Goal: Find contact information: Find contact information

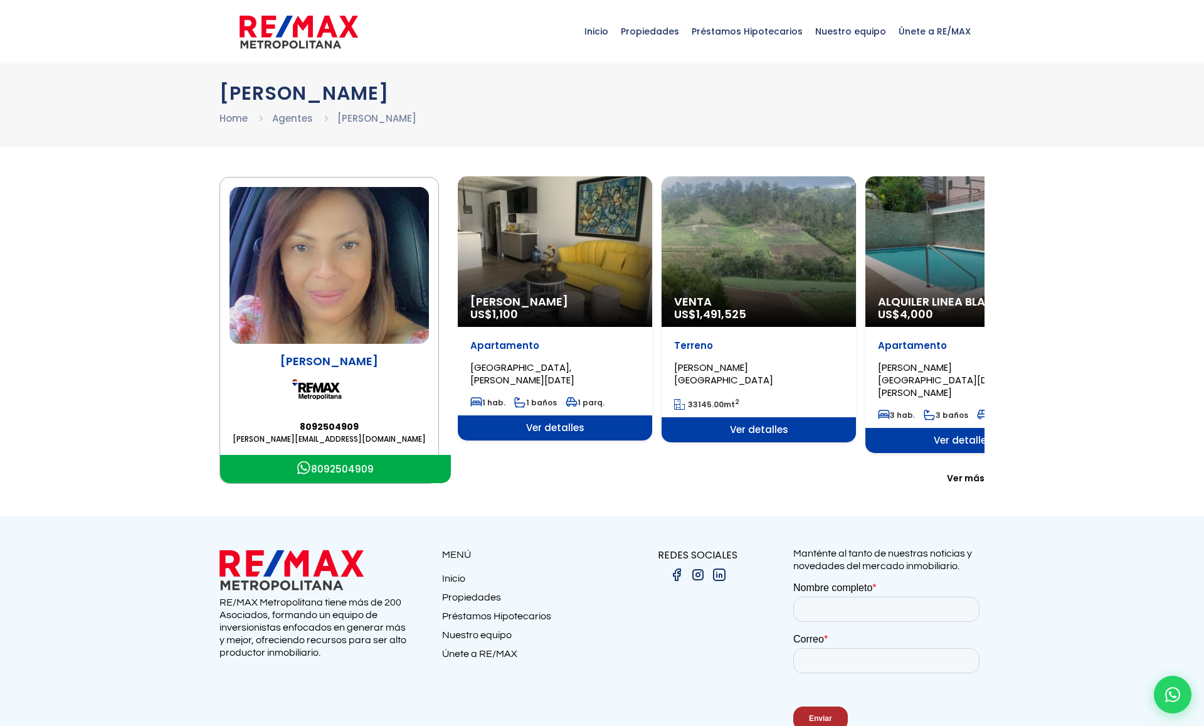
click at [326, 365] on p "[PERSON_NAME]" at bounding box center [329, 361] width 199 height 16
drag, startPoint x: 294, startPoint y: 418, endPoint x: 361, endPoint y: 427, distance: 67.7
click at [361, 427] on div "Aida Franco 8092504909 aidafranco@remaxm.net" at bounding box center [329, 399] width 199 height 92
click at [391, 420] on link "8092504909" at bounding box center [329, 426] width 199 height 13
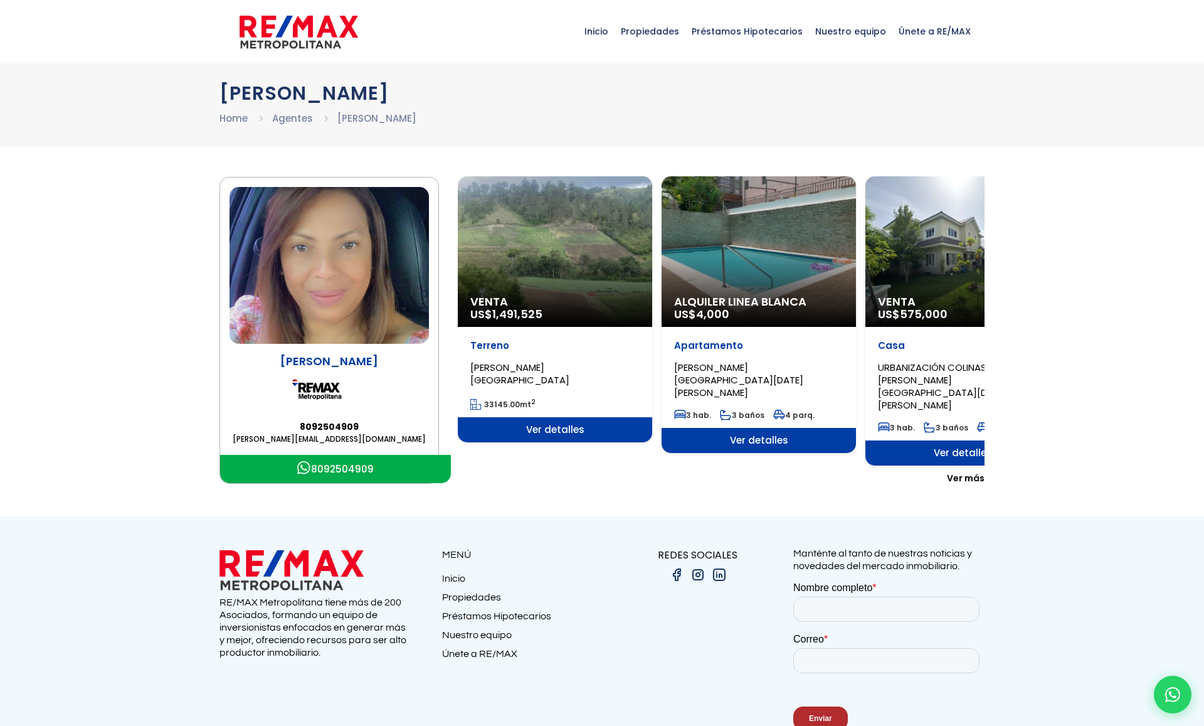
click at [419, 408] on div "Aida Franco 8092504909 aidafranco@remaxm.net" at bounding box center [329, 399] width 199 height 92
copy link "8092504909"
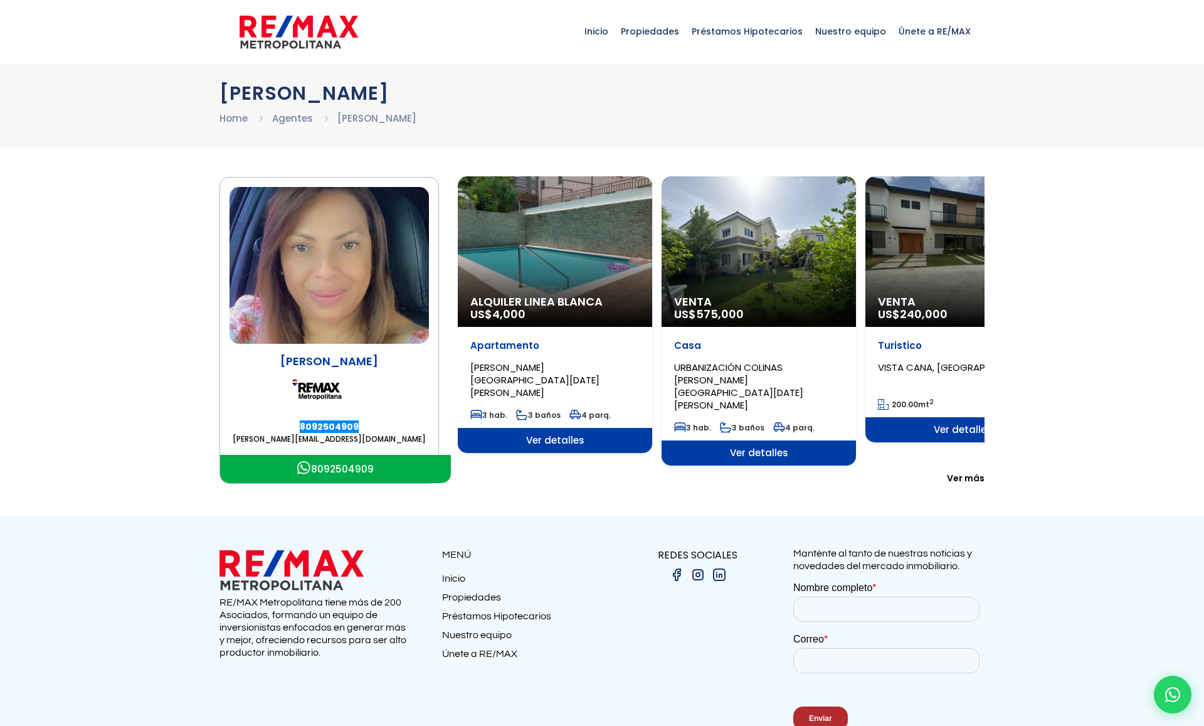
drag, startPoint x: 325, startPoint y: 427, endPoint x: 61, endPoint y: 184, distance: 359.2
click at [0, 0] on div "Inicio Propiedades Préstamos Hipotecarios Calculadora de préstamos Nuestro equi…" at bounding box center [602, 397] width 1204 height 794
click at [303, 285] on img at bounding box center [329, 265] width 199 height 157
click at [361, 277] on img at bounding box center [329, 265] width 199 height 157
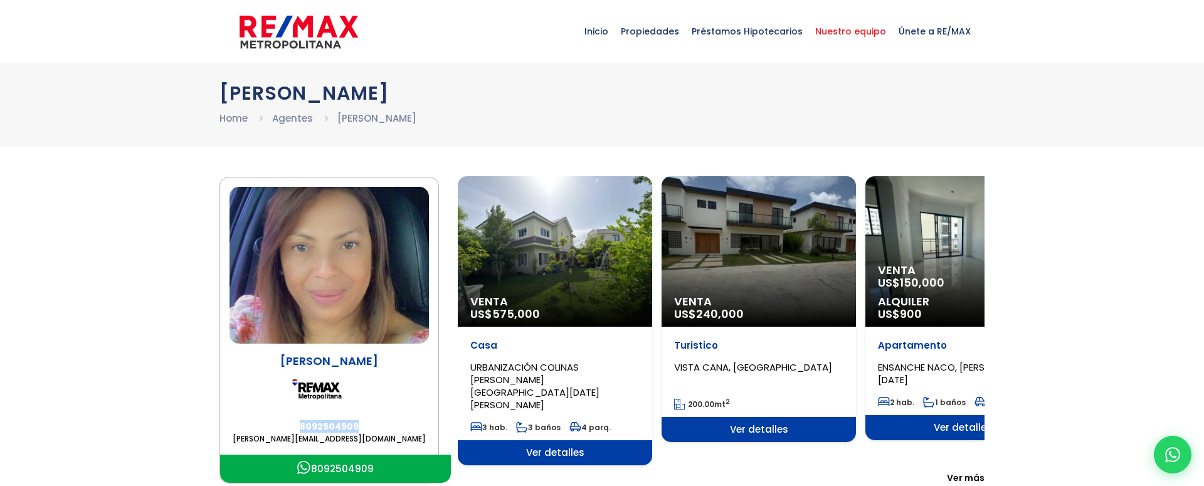
click at [873, 28] on span "Nuestro equipo" at bounding box center [850, 32] width 83 height 38
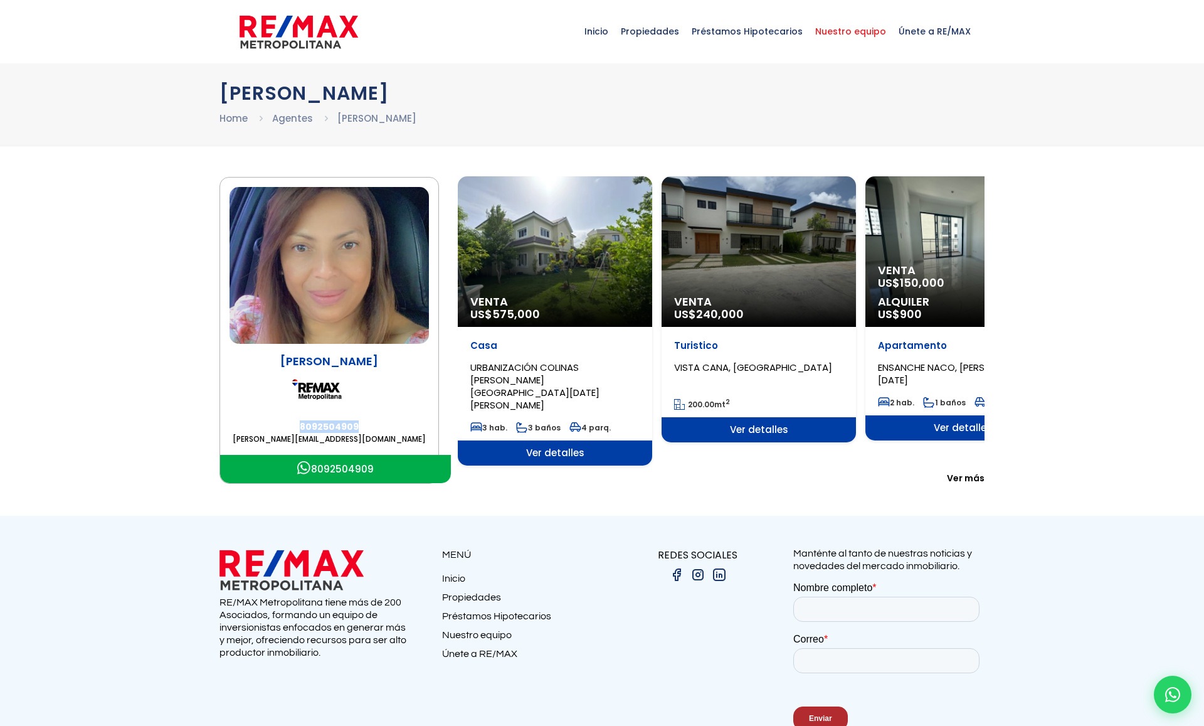
click at [861, 38] on span "Nuestro equipo" at bounding box center [850, 32] width 83 height 38
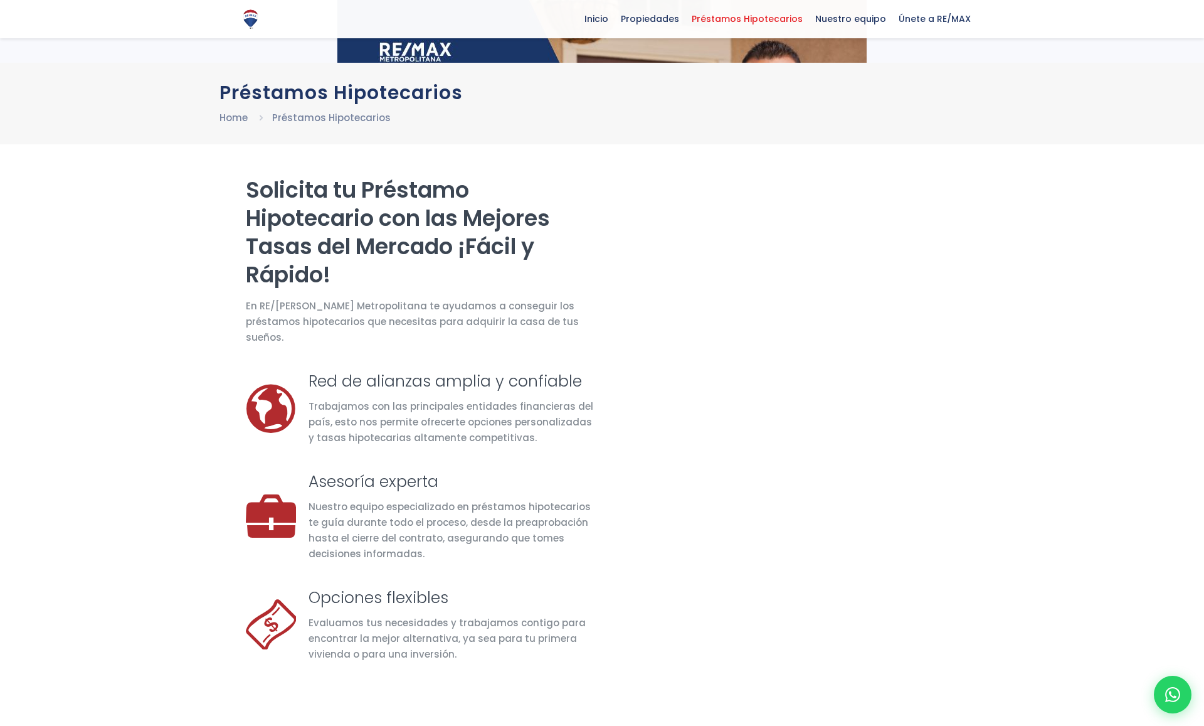
select select "DO"
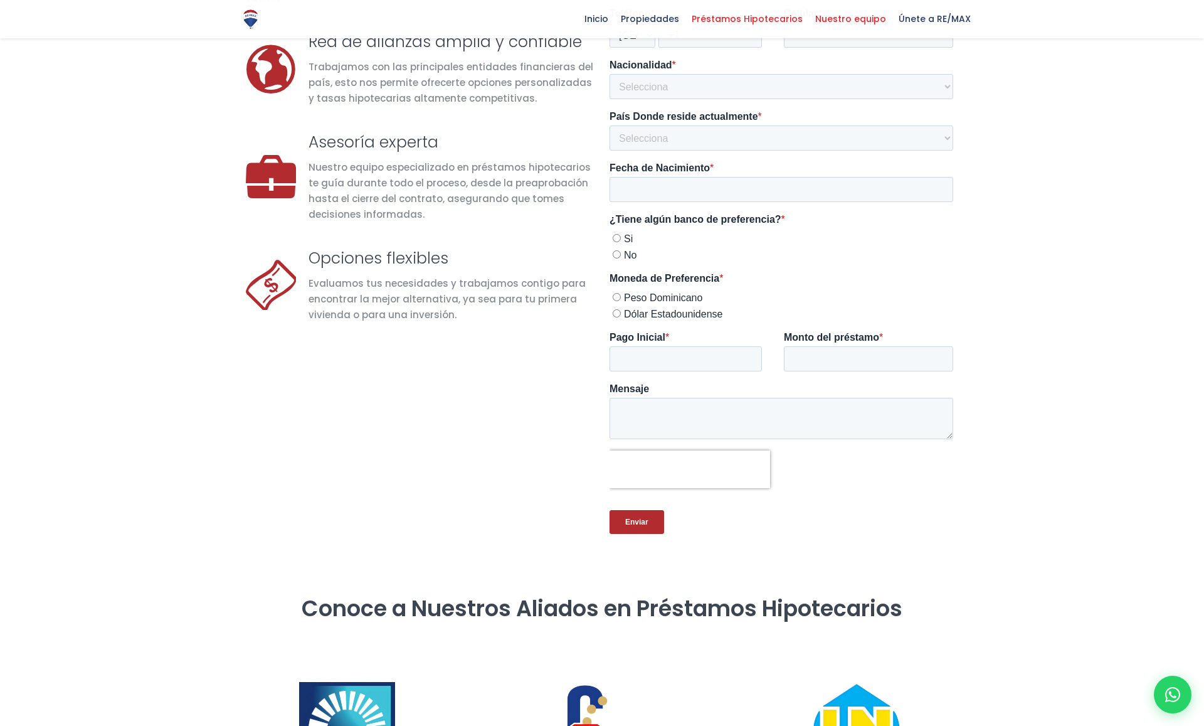
click at [831, 28] on link "Nuestro equipo" at bounding box center [850, 19] width 83 height 38
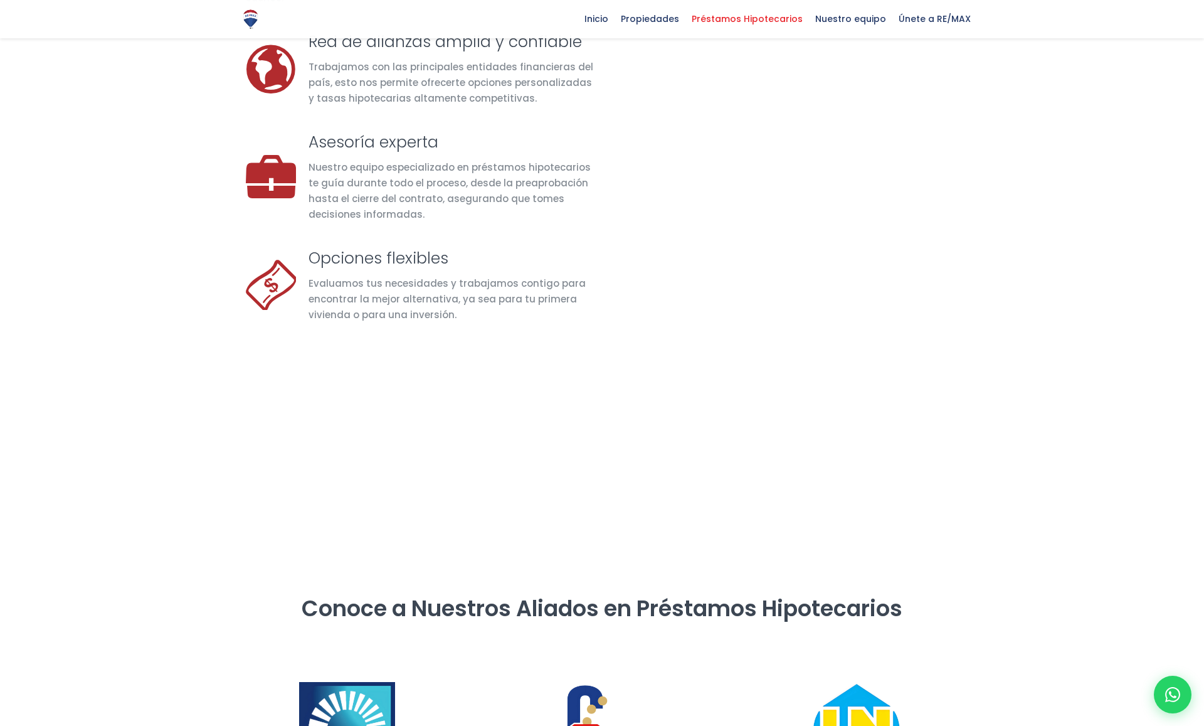
scroll to position [339, 0]
select select "DO"
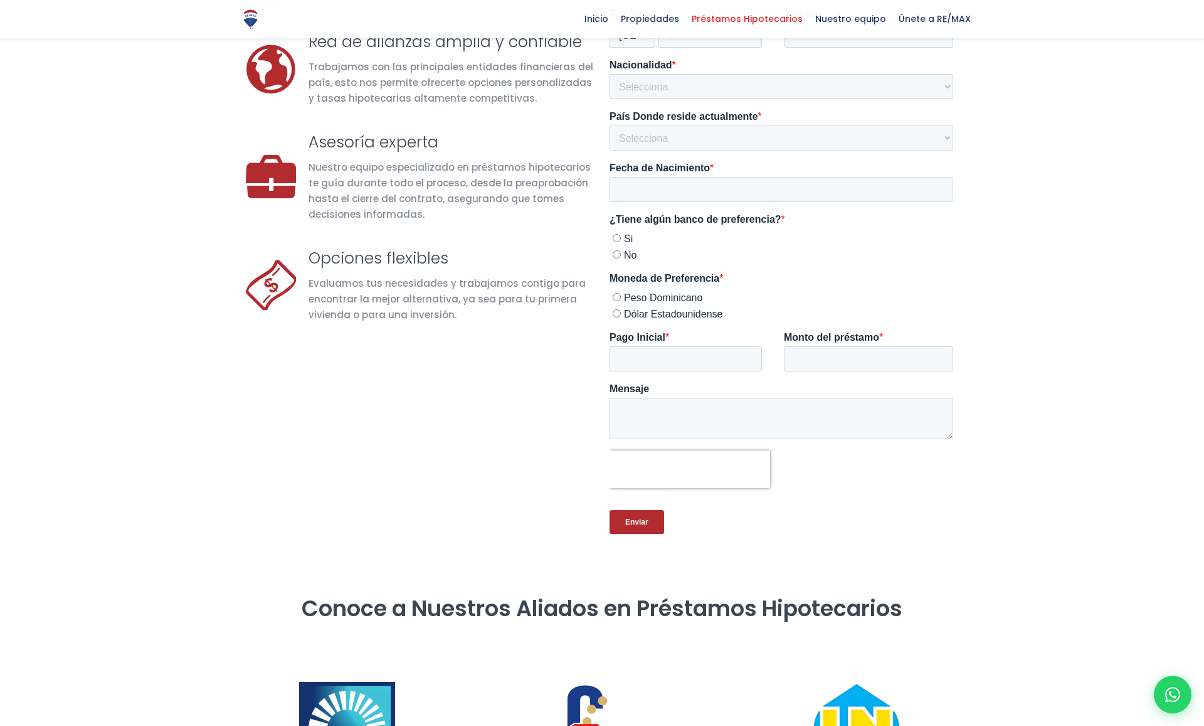
scroll to position [0, 0]
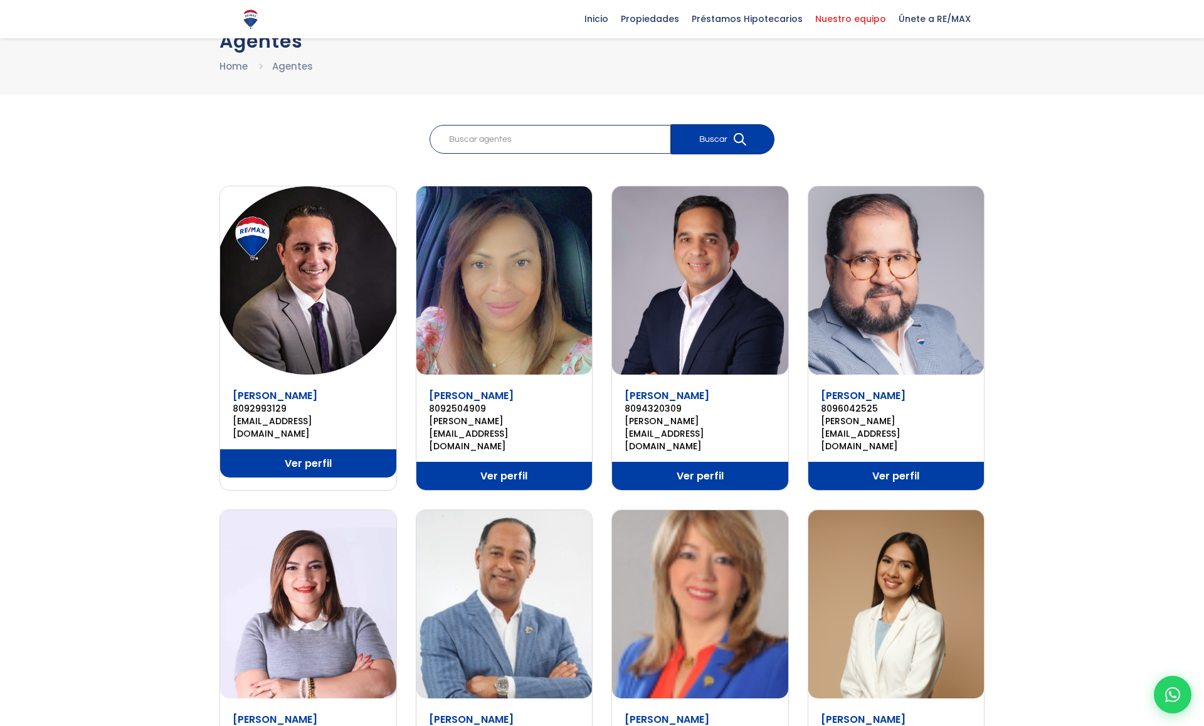
scroll to position [56, 0]
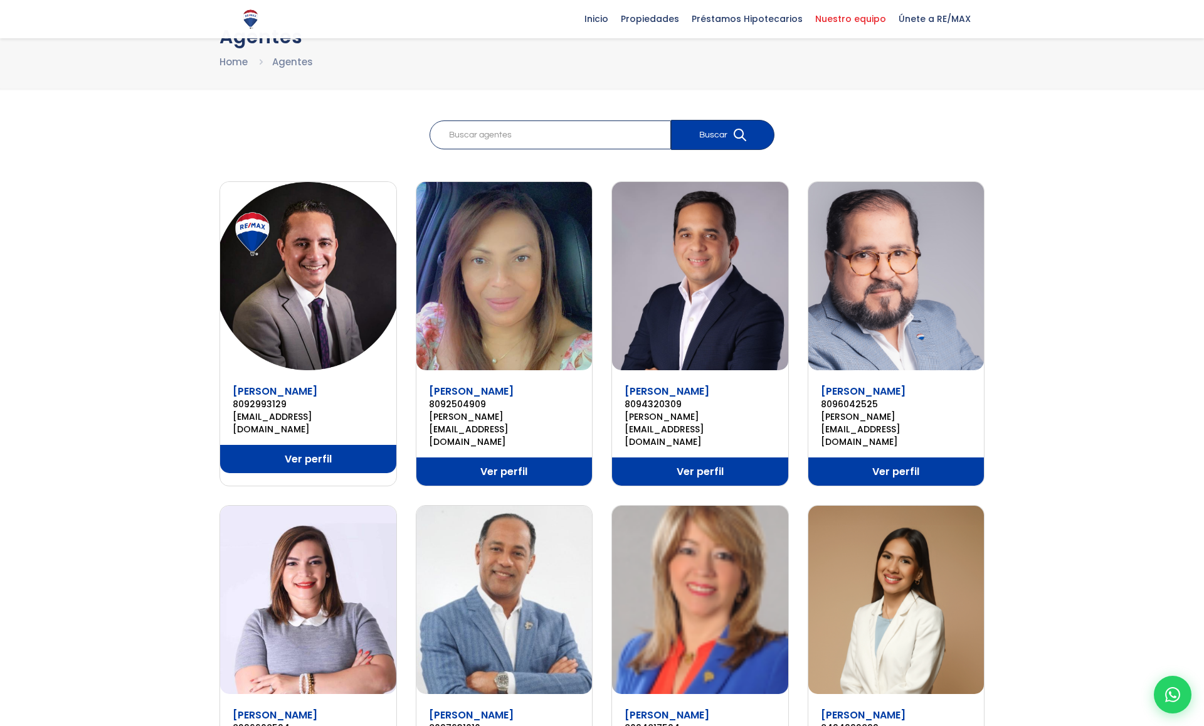
drag, startPoint x: 226, startPoint y: 383, endPoint x: 318, endPoint y: 388, distance: 92.4
click at [318, 388] on div "[PERSON_NAME] 8092993129 [EMAIL_ADDRESS][DOMAIN_NAME]" at bounding box center [308, 408] width 176 height 55
copy link "[PERSON_NAME]"
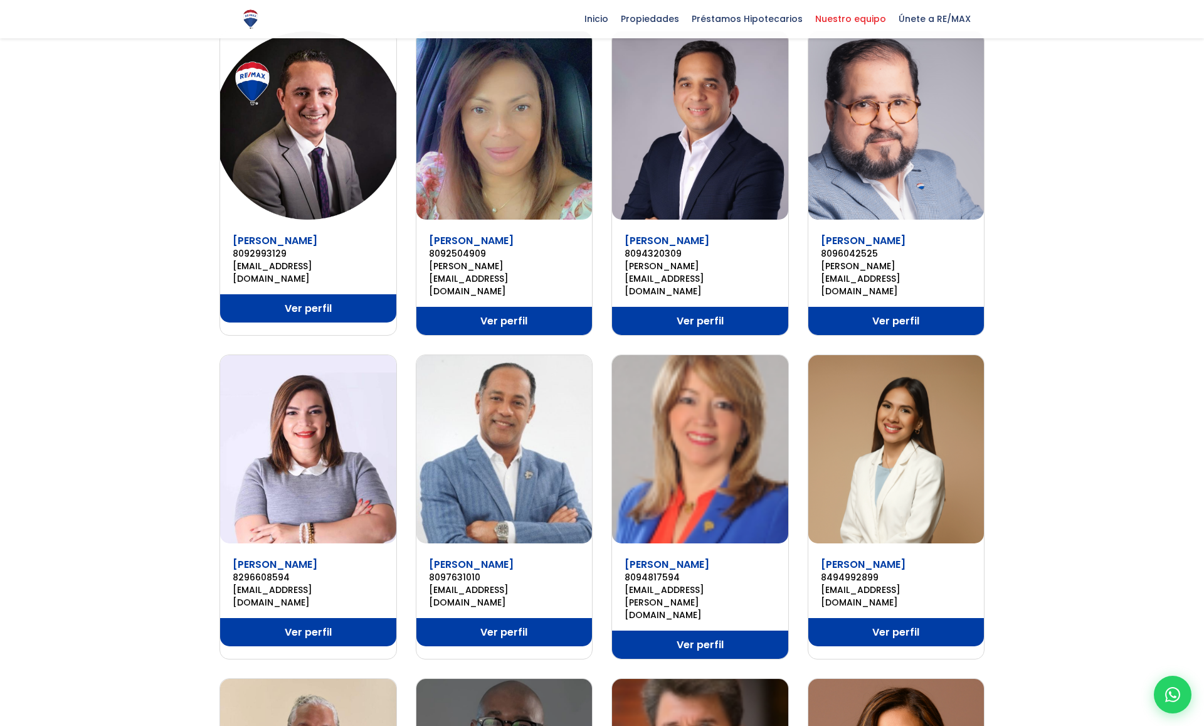
scroll to position [139, 0]
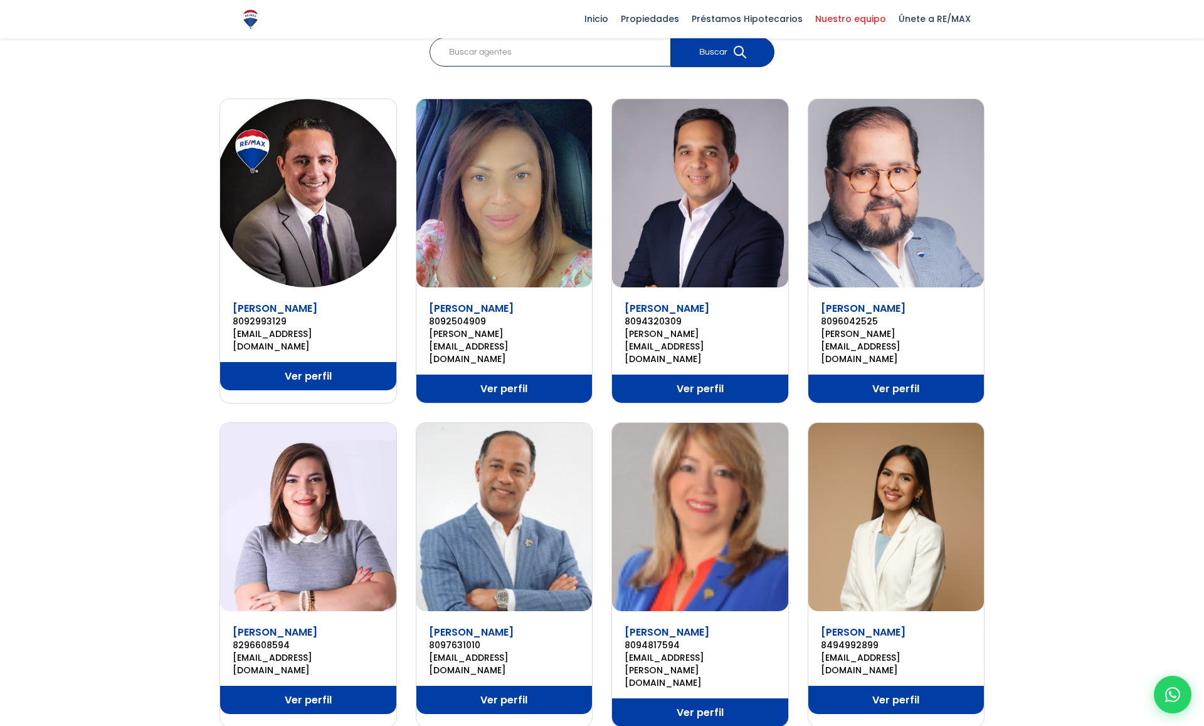
drag, startPoint x: 617, startPoint y: 301, endPoint x: 711, endPoint y: 301, distance: 93.5
click at [711, 301] on div "[PERSON_NAME] 8094320309 [PERSON_NAME][EMAIL_ADDRESS][DOMAIN_NAME]" at bounding box center [700, 331] width 176 height 67
copy link "[PERSON_NAME]"
